Goal: Information Seeking & Learning: Learn about a topic

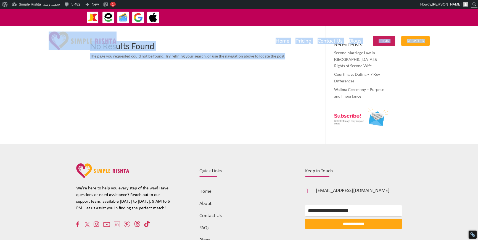
click at [251, 104] on div "No Results Found The page you requested could not be found. Try refining your s…" at bounding box center [239, 93] width 298 height 102
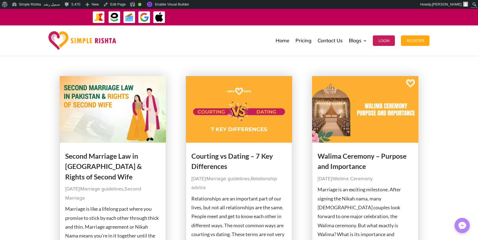
click at [103, 156] on link "Second Marriage Law in [GEOGRAPHIC_DATA] & Rights of Second Wife" at bounding box center [103, 165] width 77 height 29
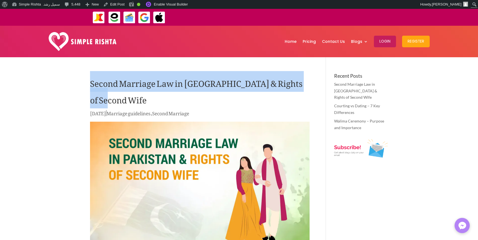
click at [305, 83] on h1 "Second Marriage Law in [GEOGRAPHIC_DATA] & Rights of Second Wife" at bounding box center [199, 91] width 219 height 36
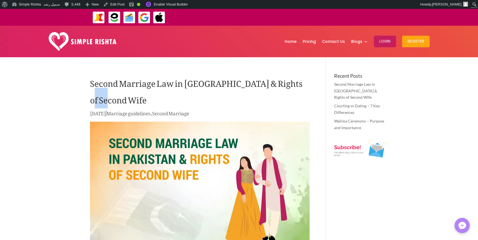
click at [305, 83] on h1 "Second Marriage Law in [GEOGRAPHIC_DATA] & Rights of Second Wife" at bounding box center [199, 91] width 219 height 36
click at [113, 5] on link "Edit Post" at bounding box center [114, 4] width 26 height 9
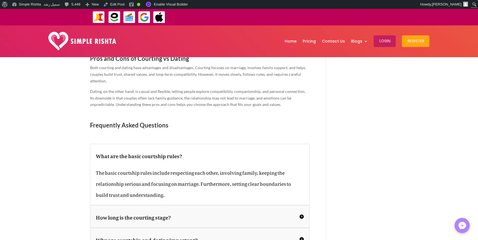
scroll to position [828, 0]
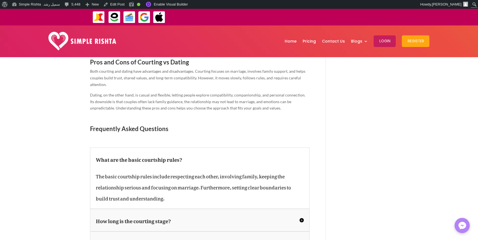
click at [131, 125] on span "Frequently Asked Questions" at bounding box center [129, 128] width 78 height 7
copy div "Frequently Asked Questions"
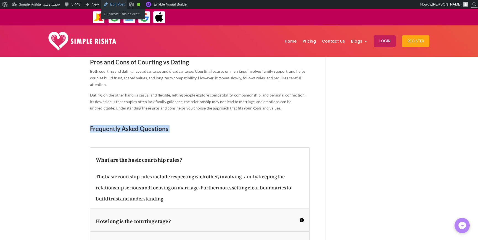
click at [107, 4] on link "Edit Post" at bounding box center [114, 4] width 26 height 9
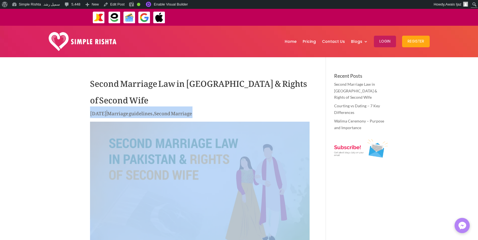
drag, startPoint x: 86, startPoint y: 119, endPoint x: 227, endPoint y: 123, distance: 140.2
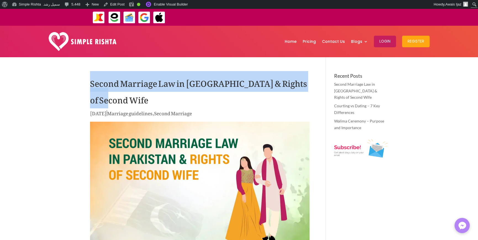
drag, startPoint x: 113, startPoint y: 89, endPoint x: 129, endPoint y: 97, distance: 18.0
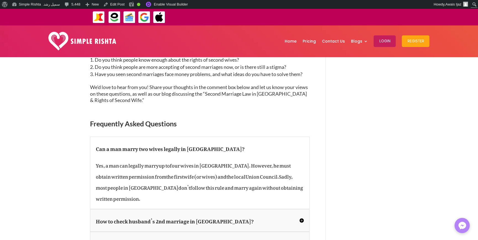
scroll to position [993, 0]
click at [305, 208] on div "How to check husband’s 2nd marriage in Pakistan? In Pakistan, you cannot direct…" at bounding box center [199, 219] width 219 height 23
click at [304, 208] on div "How to check husband’s 2nd marriage in Pakistan? In Pakistan, you cannot direct…" at bounding box center [199, 219] width 219 height 23
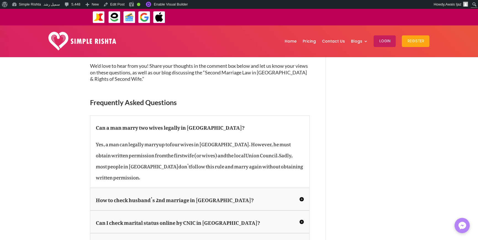
scroll to position [1049, 0]
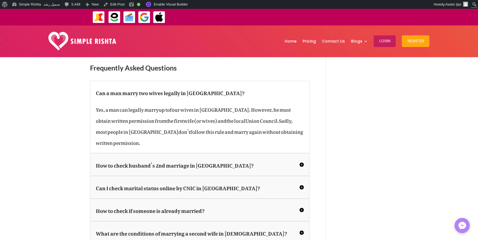
click at [300, 159] on h5 "How to check husband’s 2nd marriage in Pakistan?" at bounding box center [200, 164] width 208 height 11
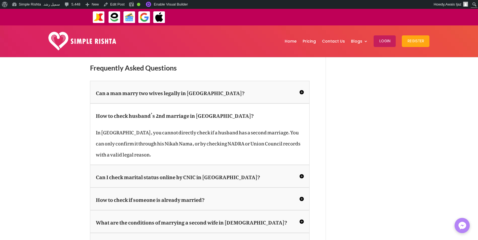
click at [302, 170] on h5 "Can I check marital status online by CNIC in Nadra?" at bounding box center [200, 175] width 208 height 11
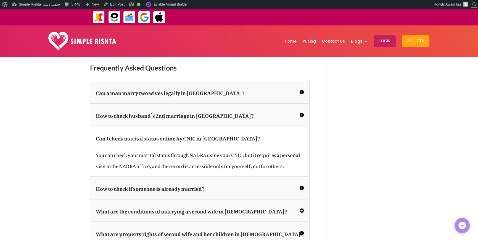
click at [301, 182] on h5 "How to check if someone is already married?" at bounding box center [200, 187] width 208 height 11
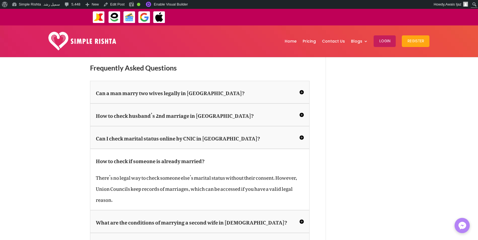
click at [302, 216] on h5 "What are the conditions of marrying a second wife in Islam?" at bounding box center [200, 221] width 208 height 11
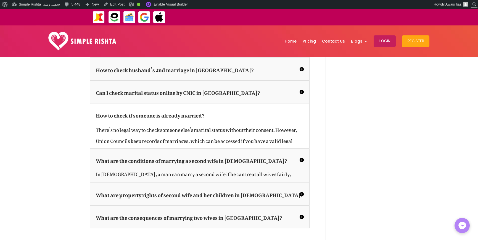
scroll to position [1159, 0]
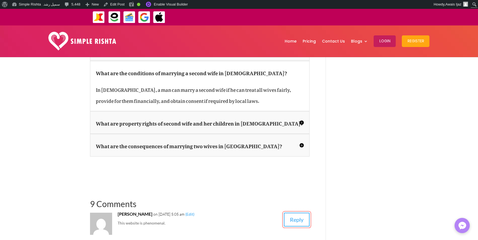
click at [301, 117] on h5 "What are property rights of second wife and her children in Islam?" at bounding box center [200, 122] width 208 height 11
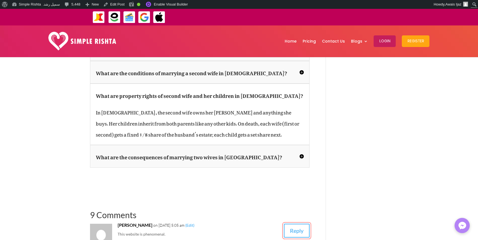
click at [301, 150] on h5 "What are the consequences of marrying two wives in Pakistan?" at bounding box center [200, 155] width 208 height 11
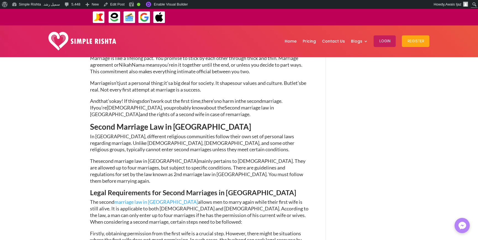
scroll to position [0, 0]
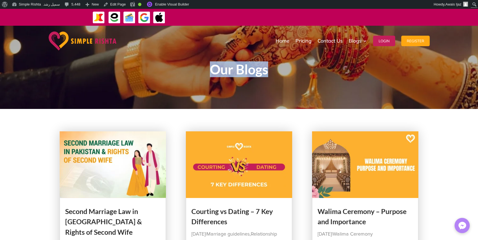
drag, startPoint x: 281, startPoint y: 75, endPoint x: 311, endPoint y: 75, distance: 29.8
click at [311, 75] on h1 "Our Blogs" at bounding box center [239, 71] width 298 height 16
drag, startPoint x: 28, startPoint y: 156, endPoint x: 36, endPoint y: 149, distance: 10.7
